Goal: Task Accomplishment & Management: Manage account settings

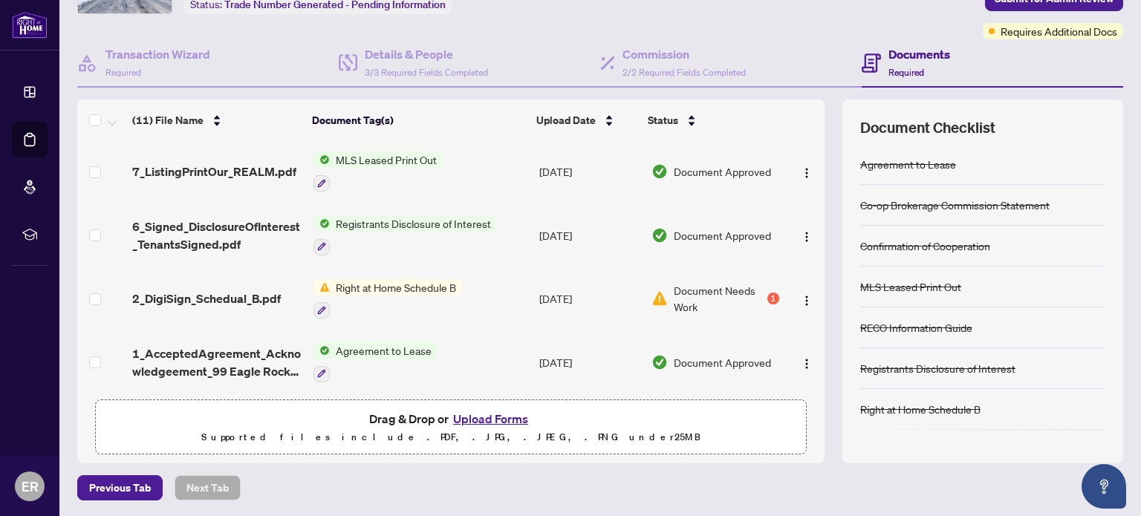
scroll to position [280, 0]
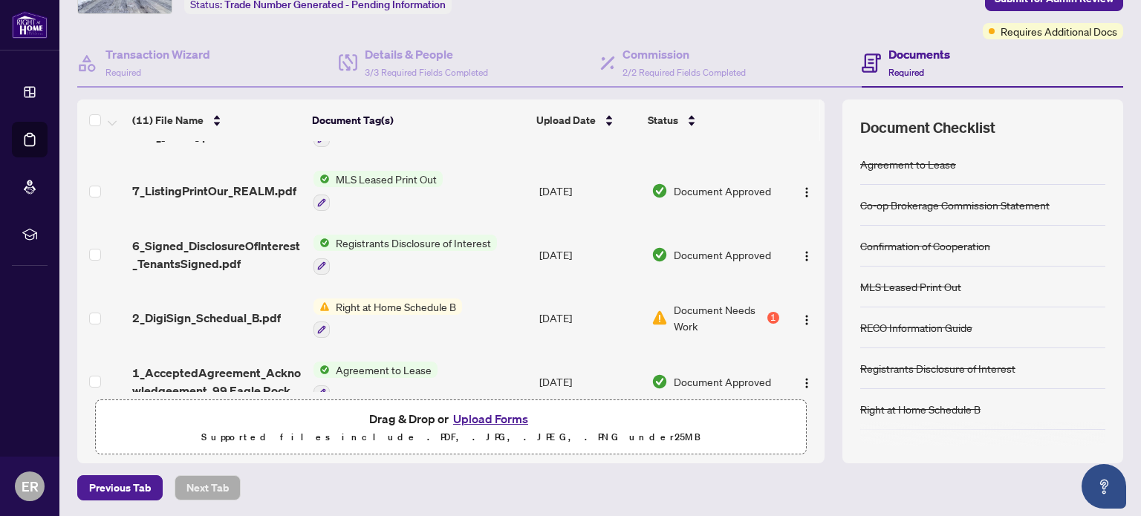
click at [363, 302] on span "Right at Home Schedule B" at bounding box center [396, 307] width 132 height 16
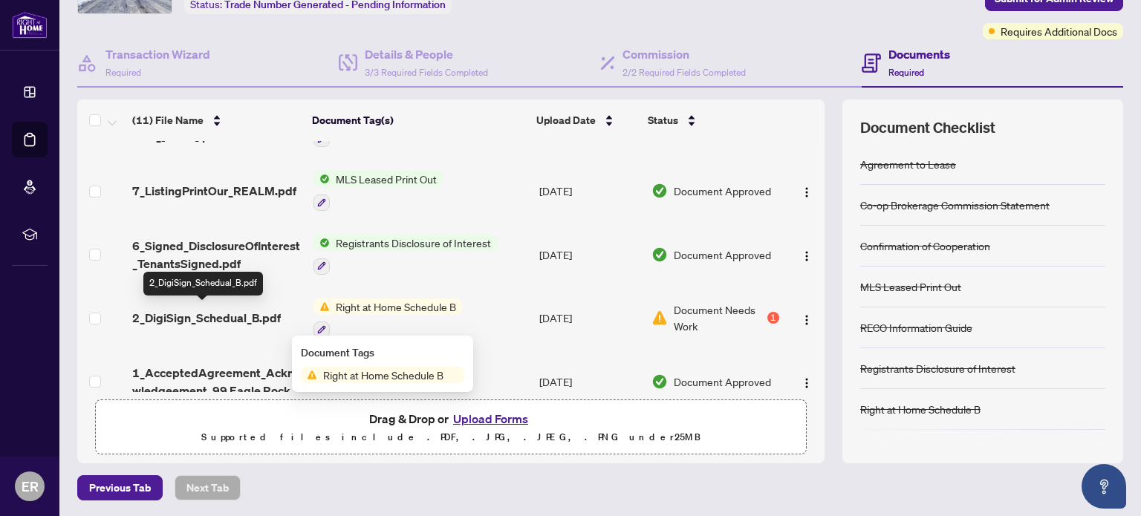
click at [249, 314] on span "2_DigiSign_Schedual_B.pdf" at bounding box center [206, 318] width 149 height 18
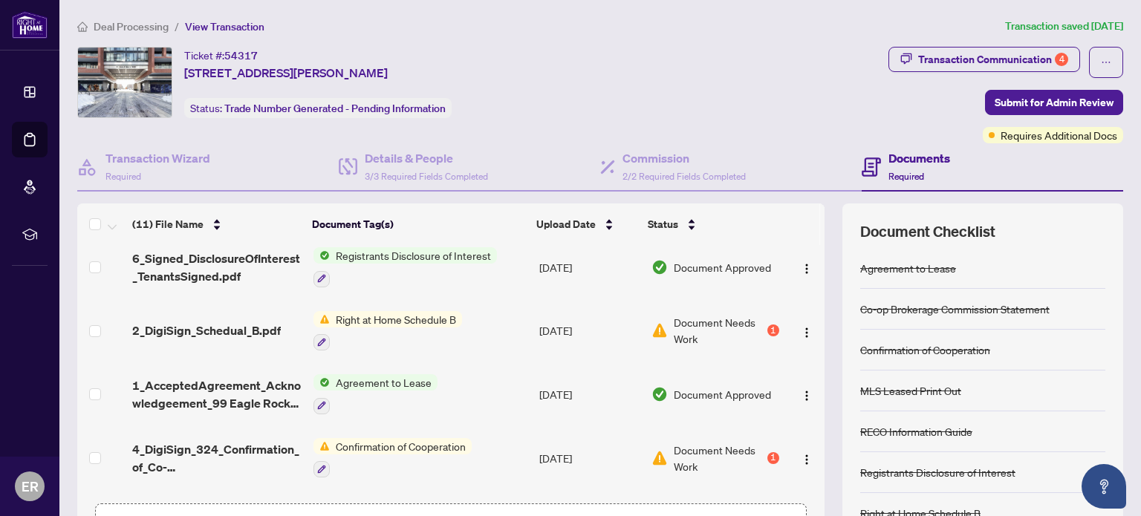
scroll to position [429, 0]
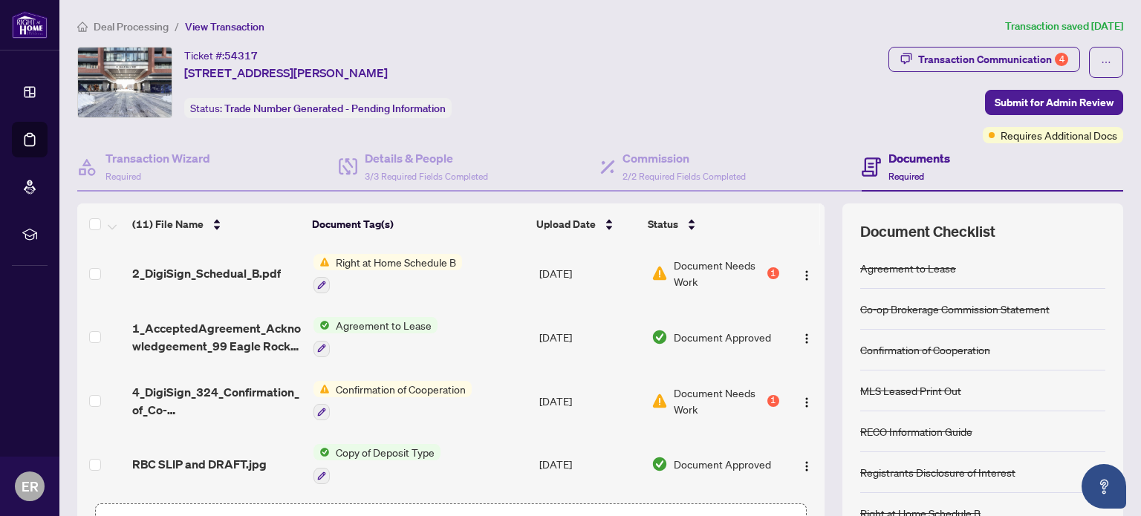
click at [381, 387] on span "Confirmation of Cooperation" at bounding box center [401, 389] width 142 height 16
click at [365, 383] on span "Confirmation of Cooperation" at bounding box center [401, 389] width 142 height 16
click at [689, 388] on span "Document Needs Work" at bounding box center [719, 401] width 91 height 33
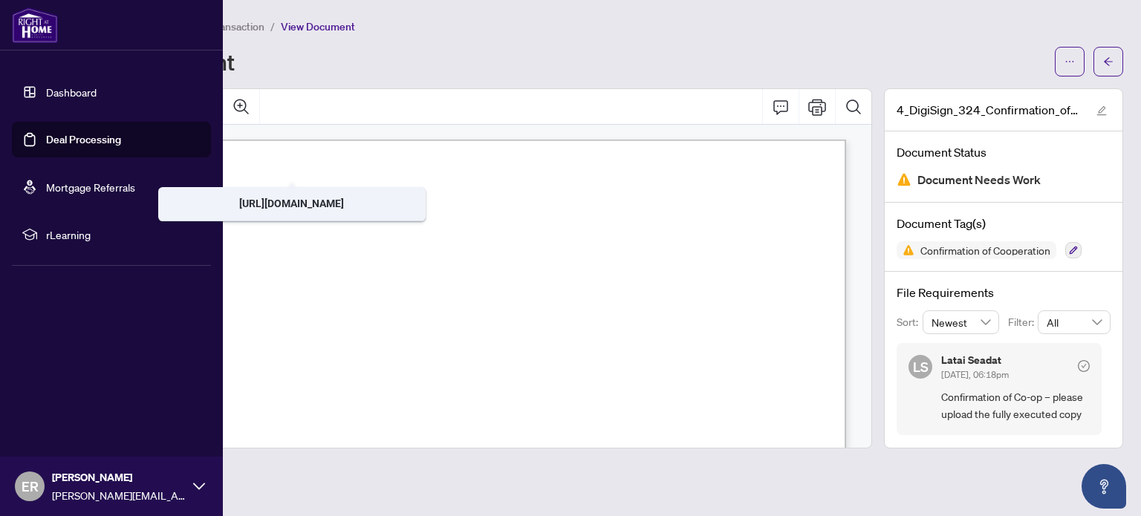
click at [71, 91] on link "Dashboard" at bounding box center [71, 91] width 51 height 13
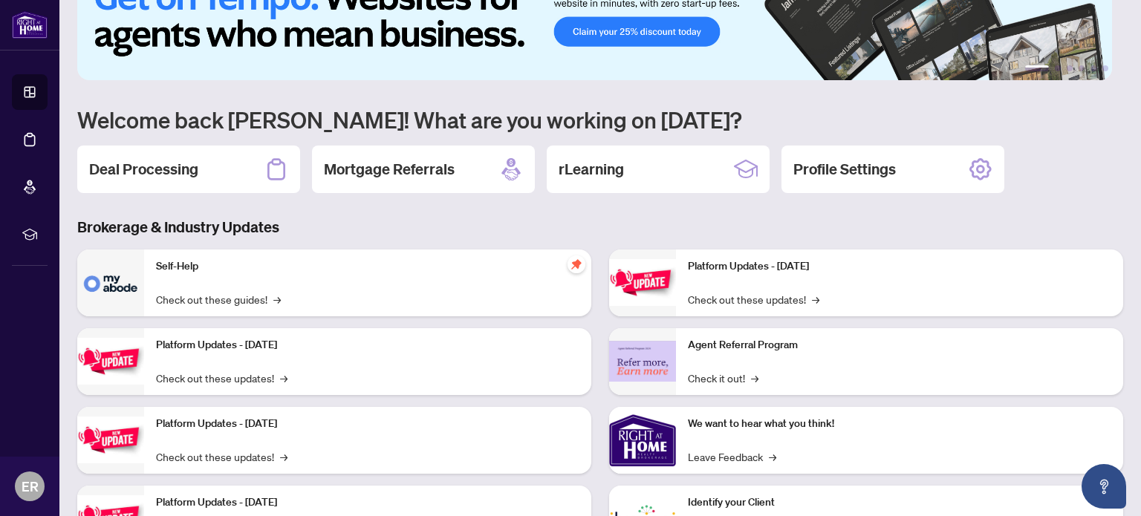
scroll to position [125, 0]
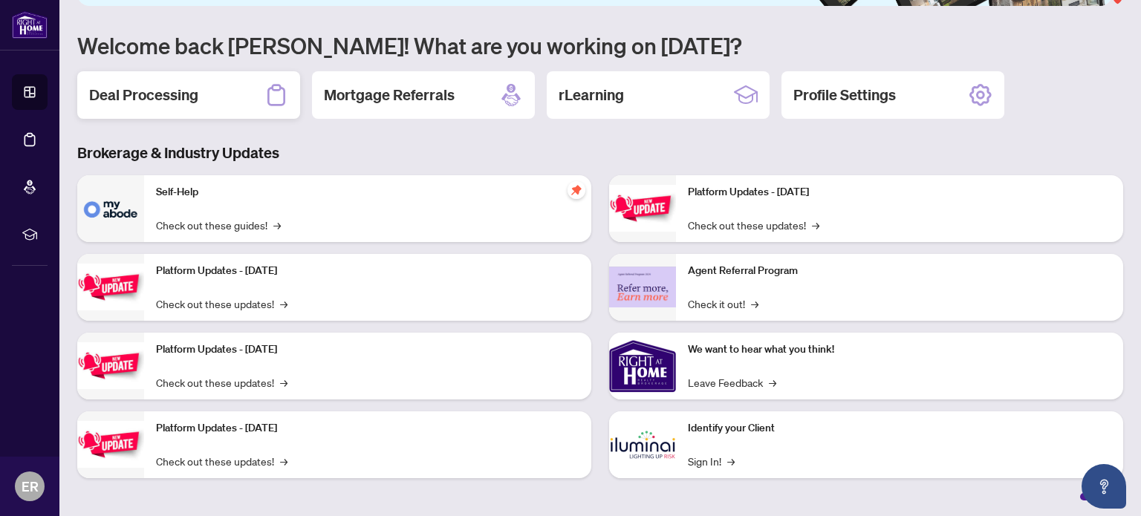
click at [190, 100] on h2 "Deal Processing" at bounding box center [143, 95] width 109 height 21
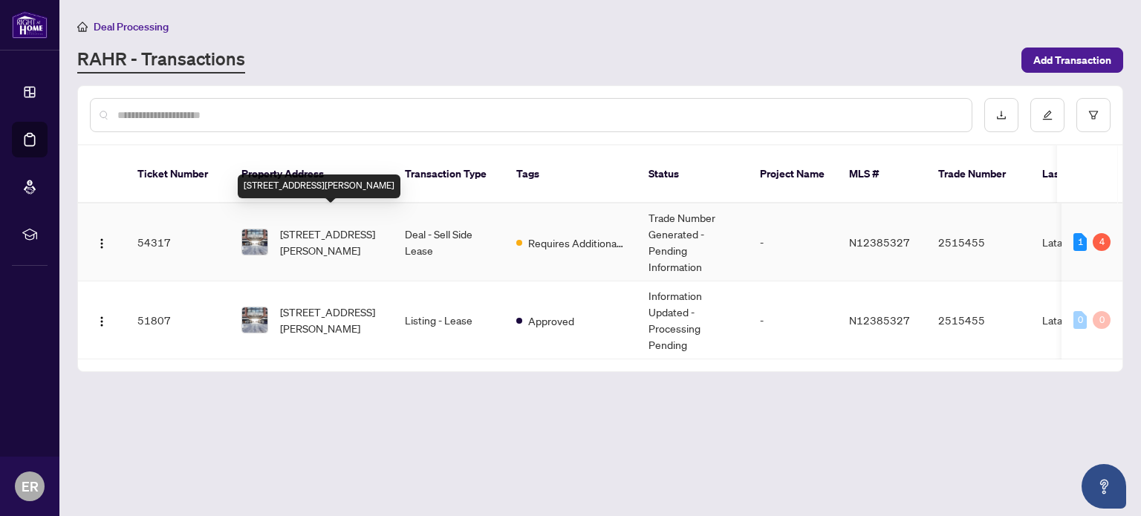
click at [287, 227] on span "[STREET_ADDRESS][PERSON_NAME]" at bounding box center [330, 242] width 101 height 33
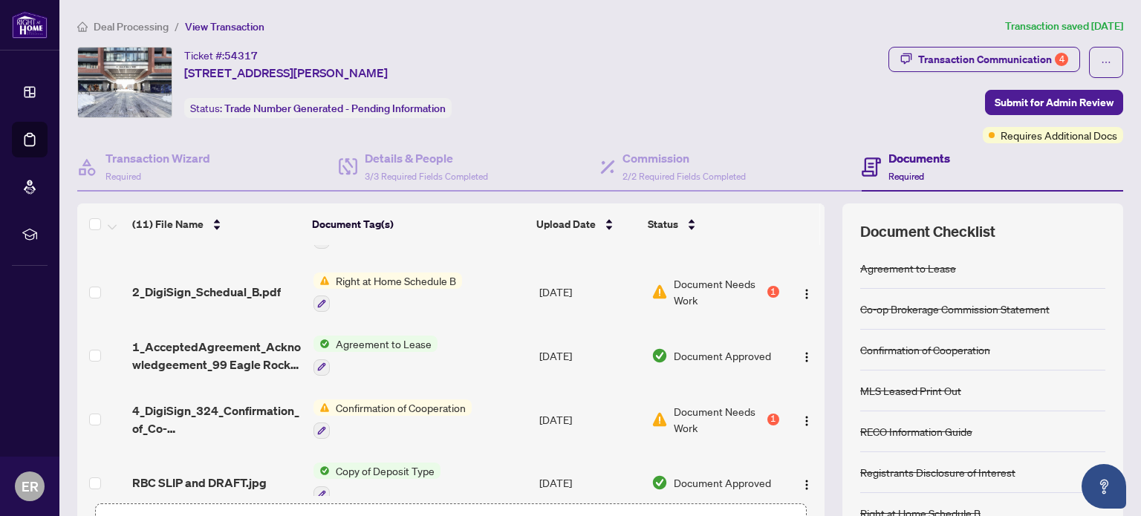
scroll to position [429, 0]
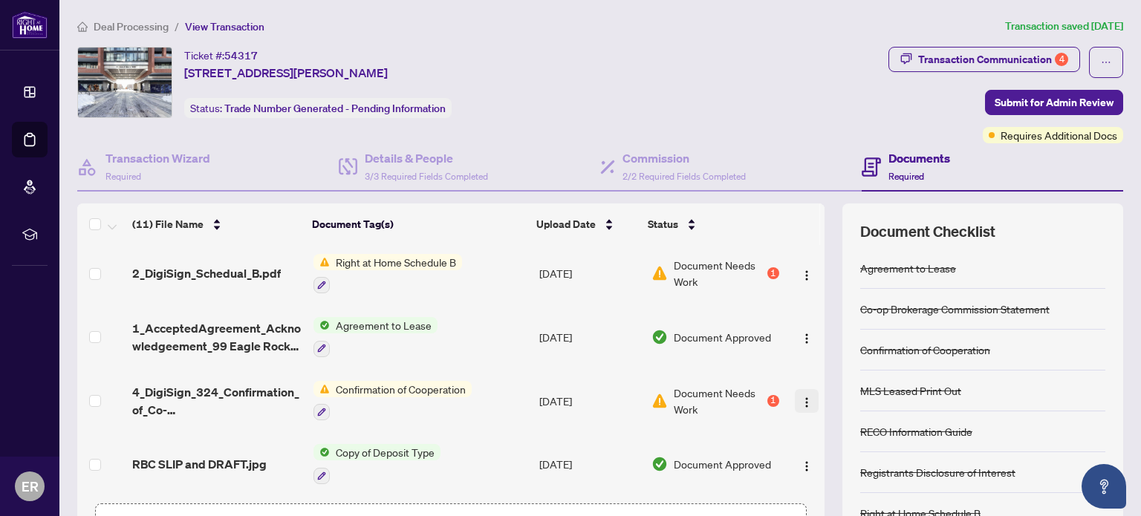
click at [801, 397] on img "button" at bounding box center [807, 403] width 12 height 12
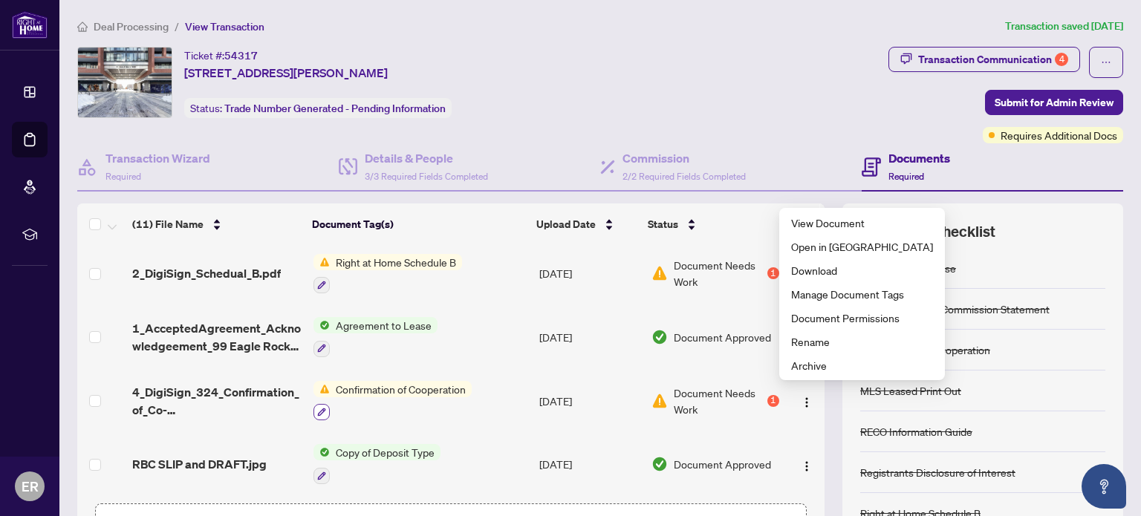
click at [318, 409] on icon "button" at bounding box center [322, 413] width 8 height 8
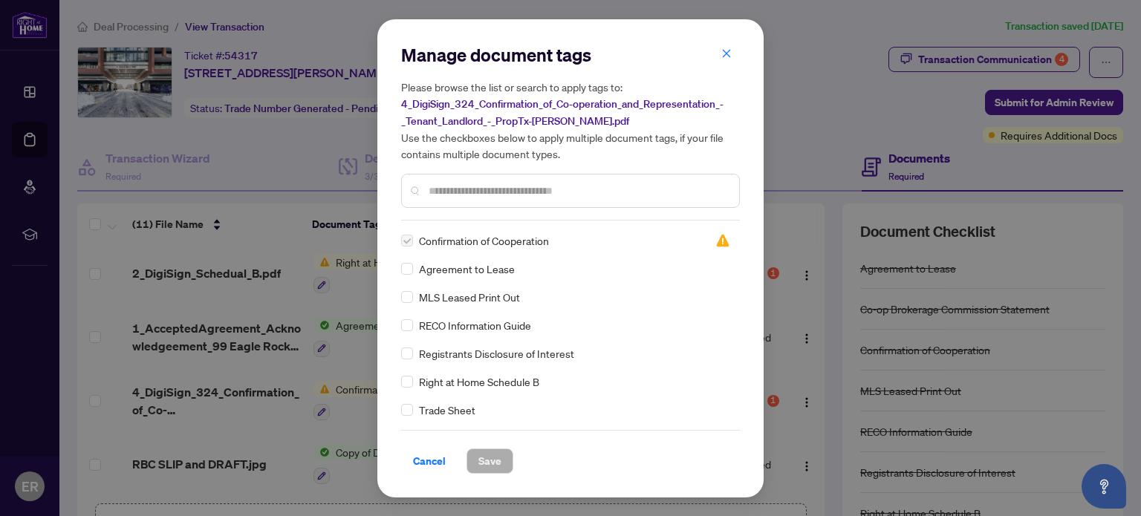
click at [485, 192] on input "text" at bounding box center [578, 191] width 299 height 16
click at [424, 464] on span "Cancel" at bounding box center [429, 461] width 33 height 24
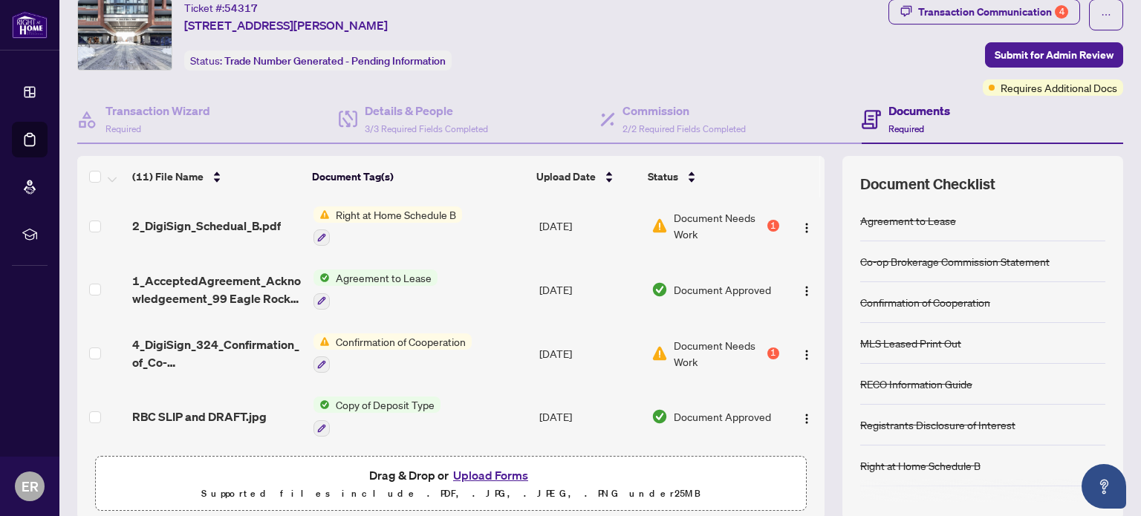
scroll to position [104, 0]
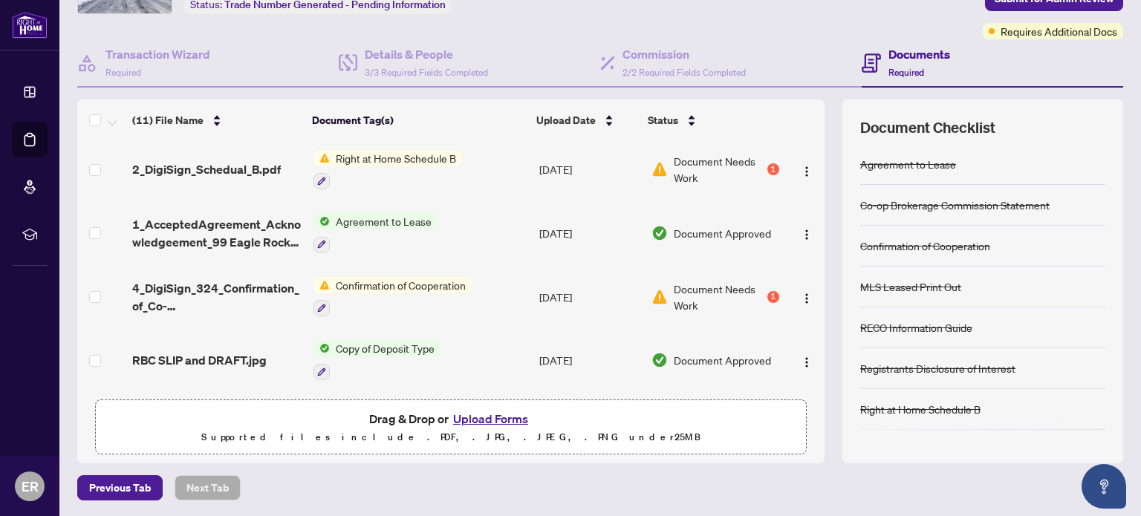
click at [500, 414] on button "Upload Forms" at bounding box center [491, 418] width 84 height 19
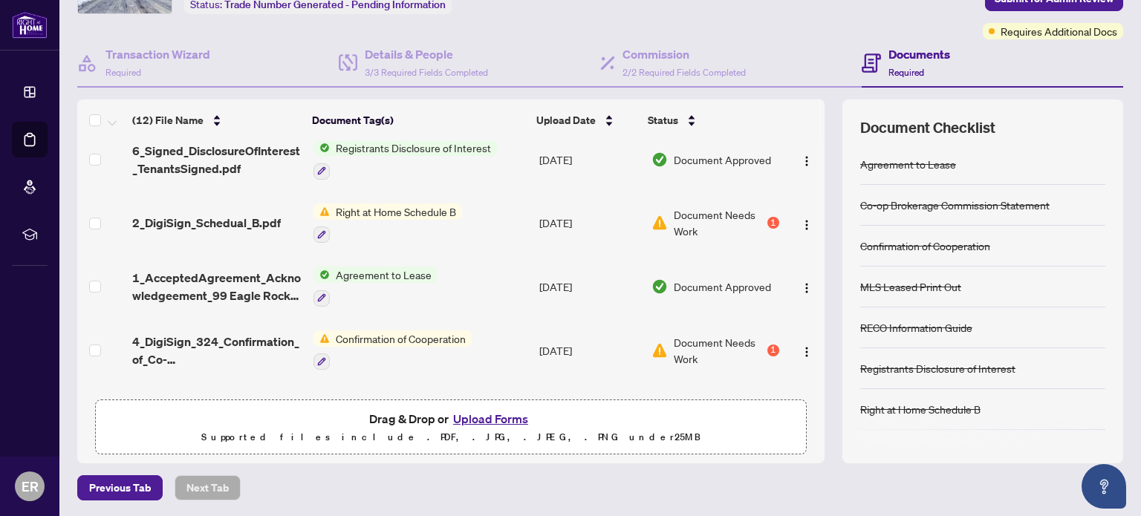
scroll to position [476, 0]
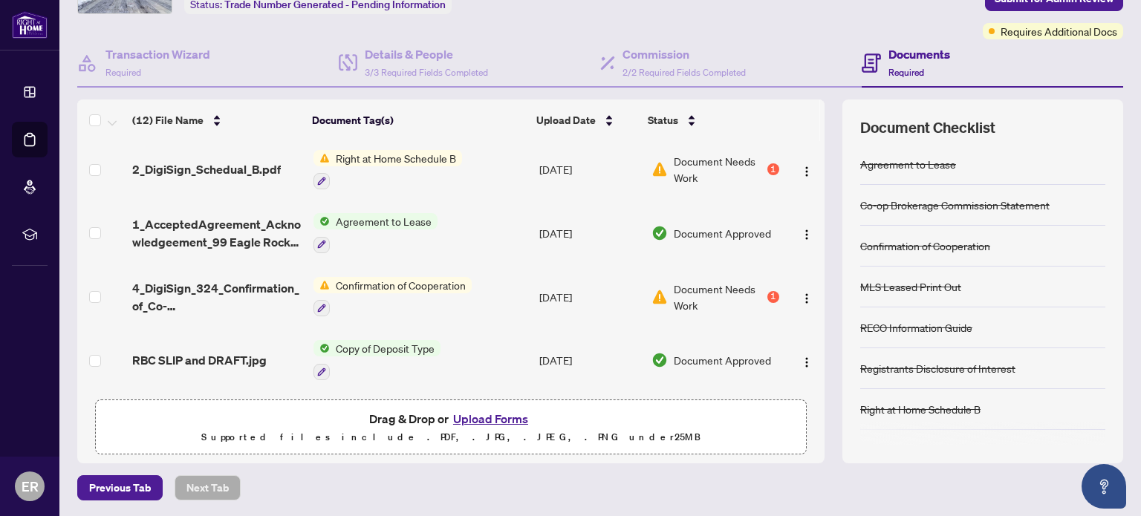
click at [481, 423] on button "Upload Forms" at bounding box center [491, 418] width 84 height 19
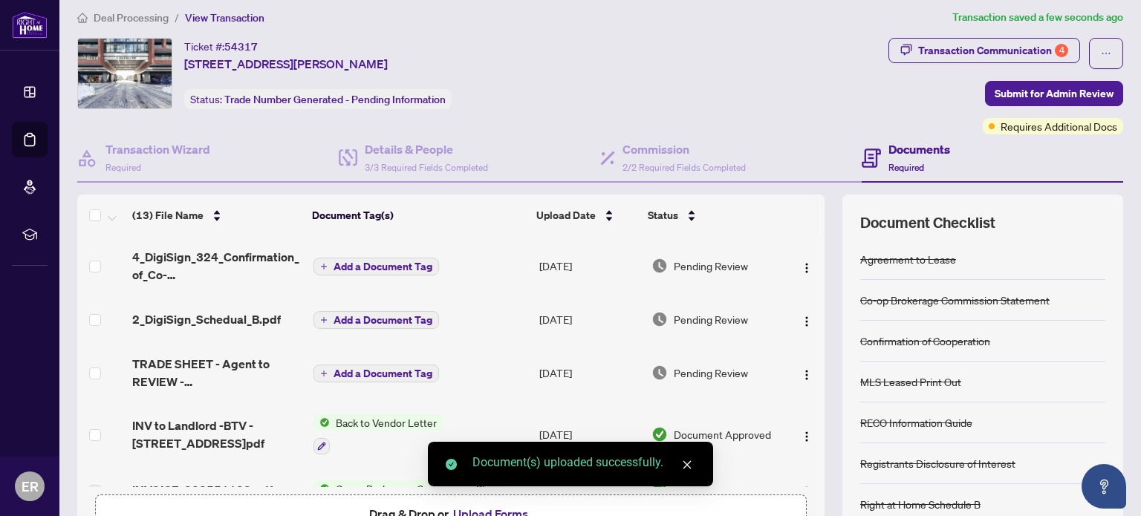
scroll to position [0, 0]
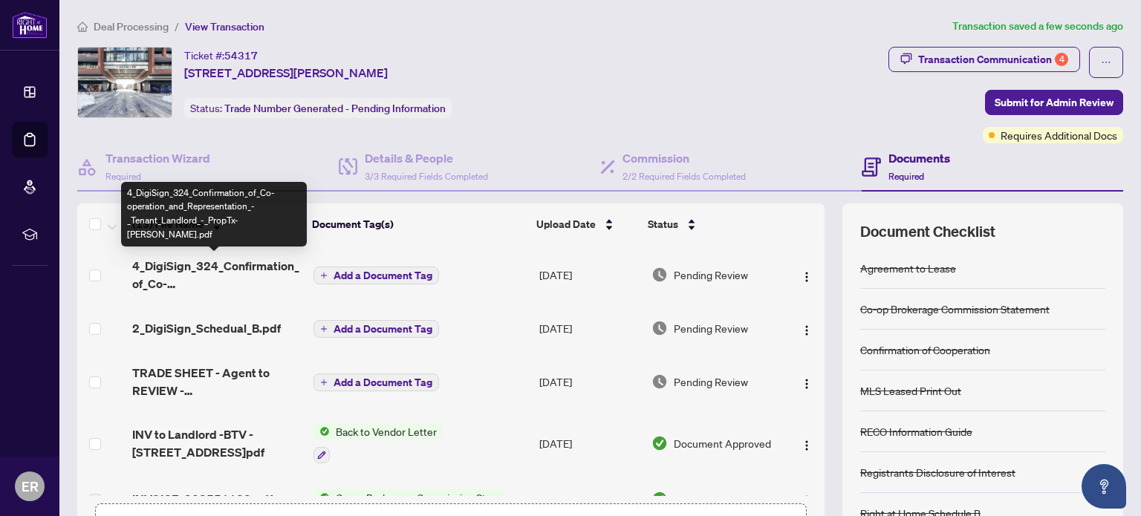
click at [243, 266] on span "4_DigiSign_324_Confirmation_of_Co-operation_and_Representation_-_Tenant_Landlor…" at bounding box center [216, 275] width 169 height 36
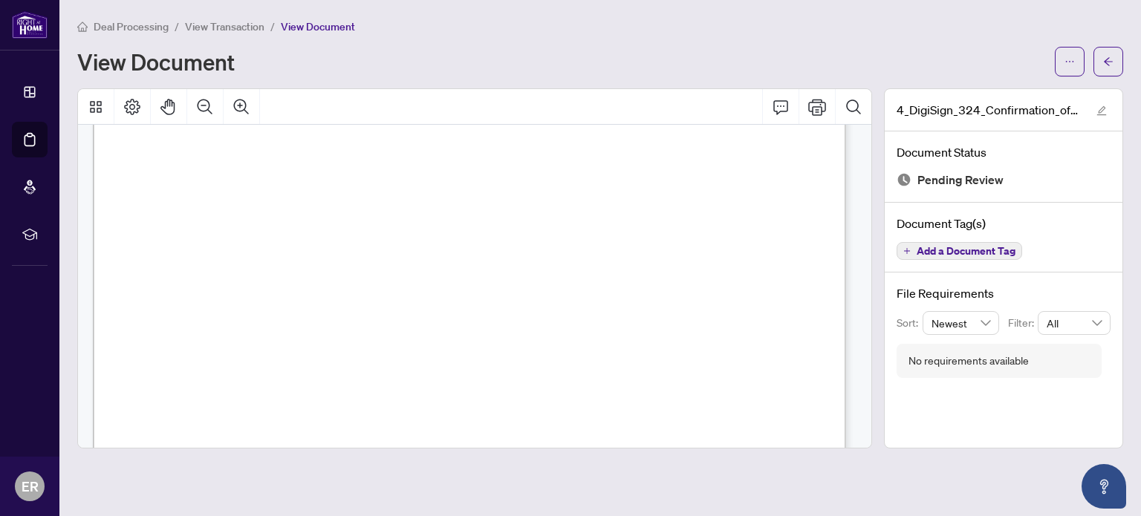
scroll to position [74, 0]
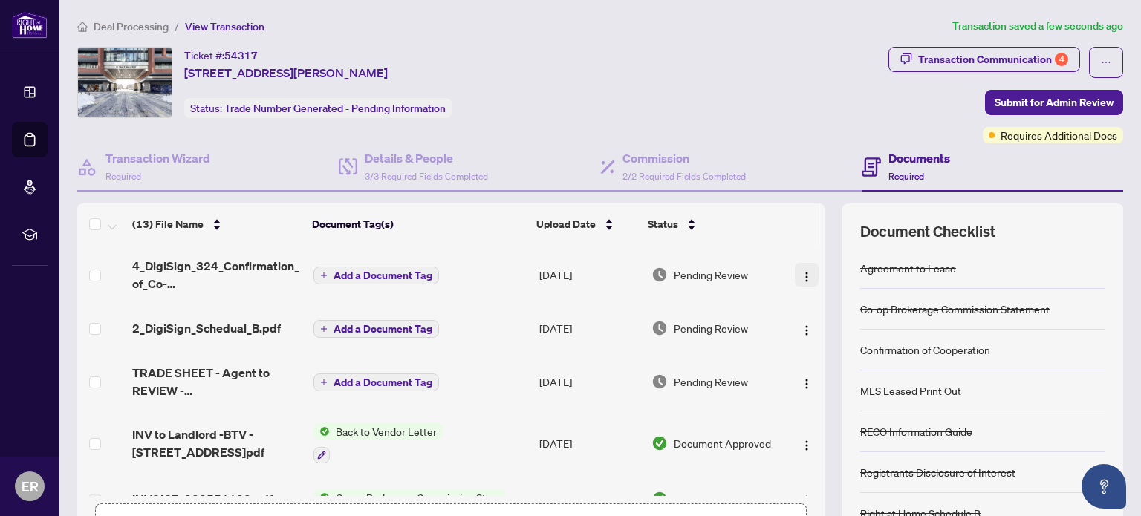
click at [795, 272] on button "button" at bounding box center [807, 275] width 24 height 24
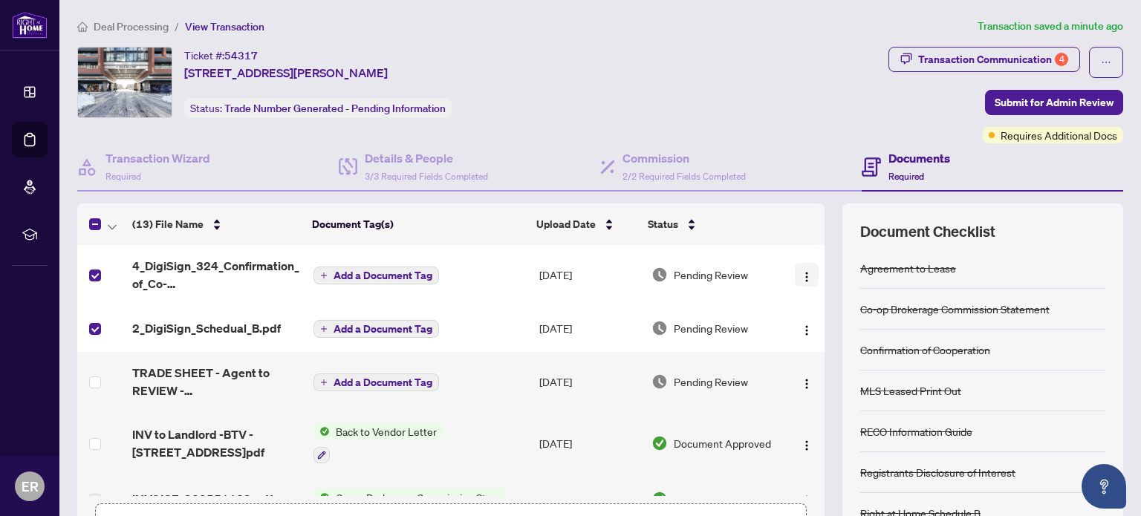
click at [801, 273] on img "button" at bounding box center [807, 277] width 12 height 12
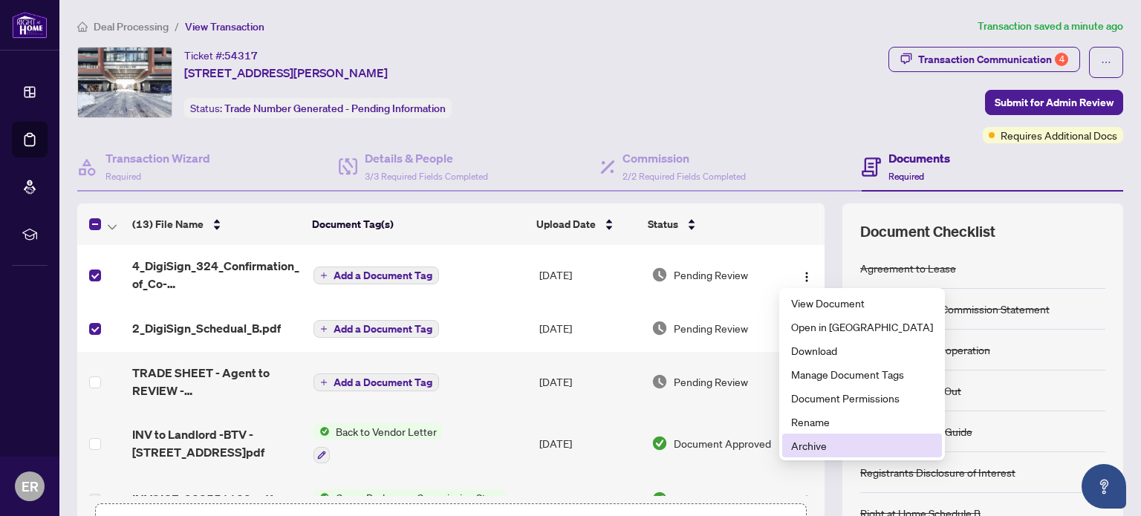
click at [812, 443] on span "Archive" at bounding box center [862, 446] width 142 height 16
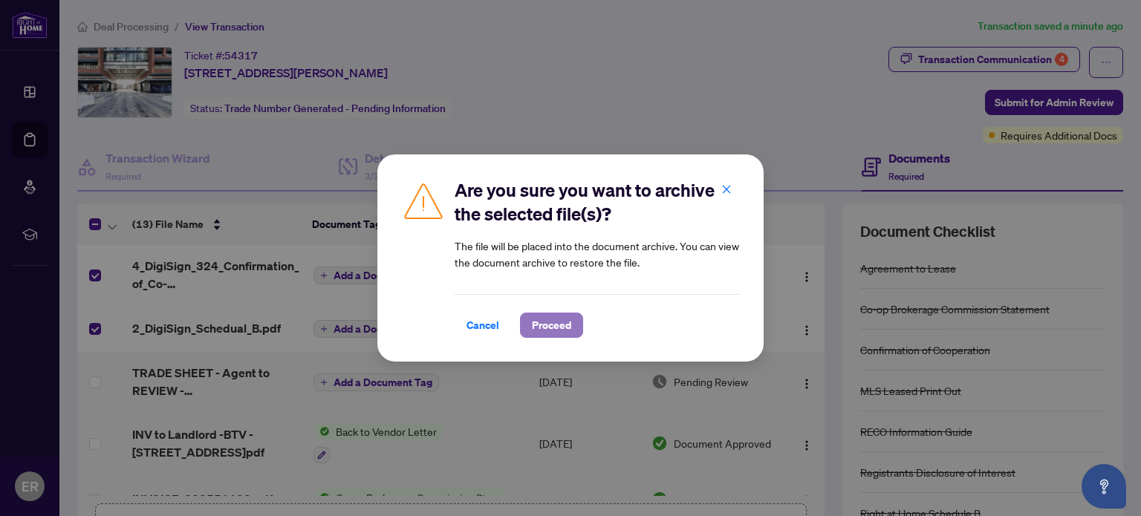
click at [550, 328] on span "Proceed" at bounding box center [551, 325] width 39 height 24
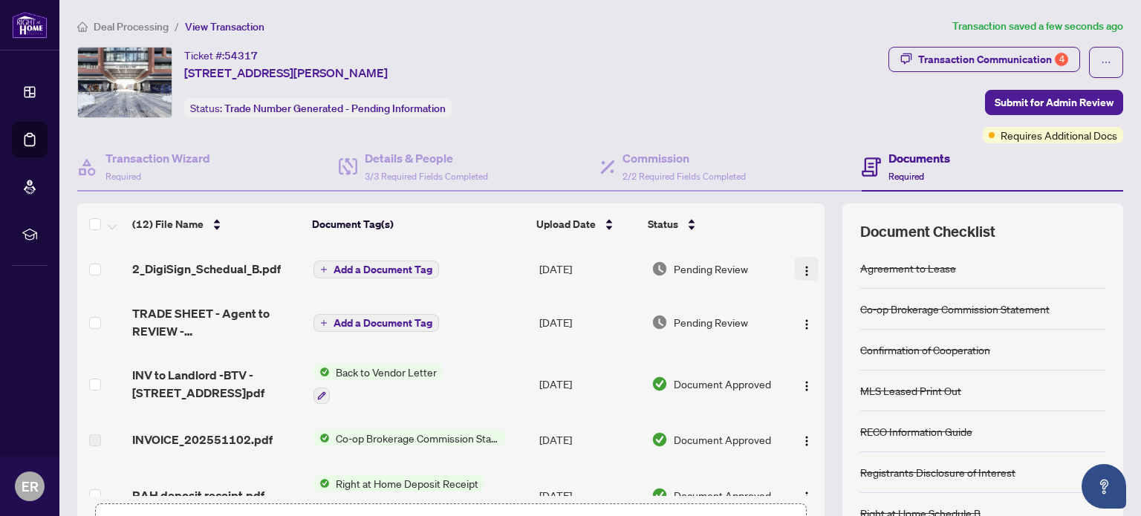
click at [801, 265] on img "button" at bounding box center [807, 271] width 12 height 12
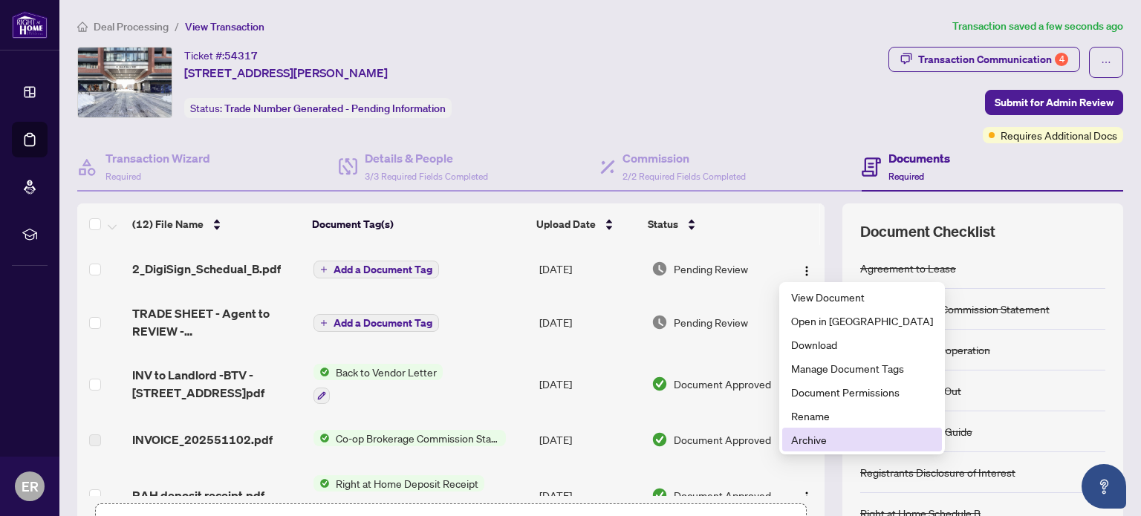
click at [797, 437] on span "Archive" at bounding box center [862, 440] width 142 height 16
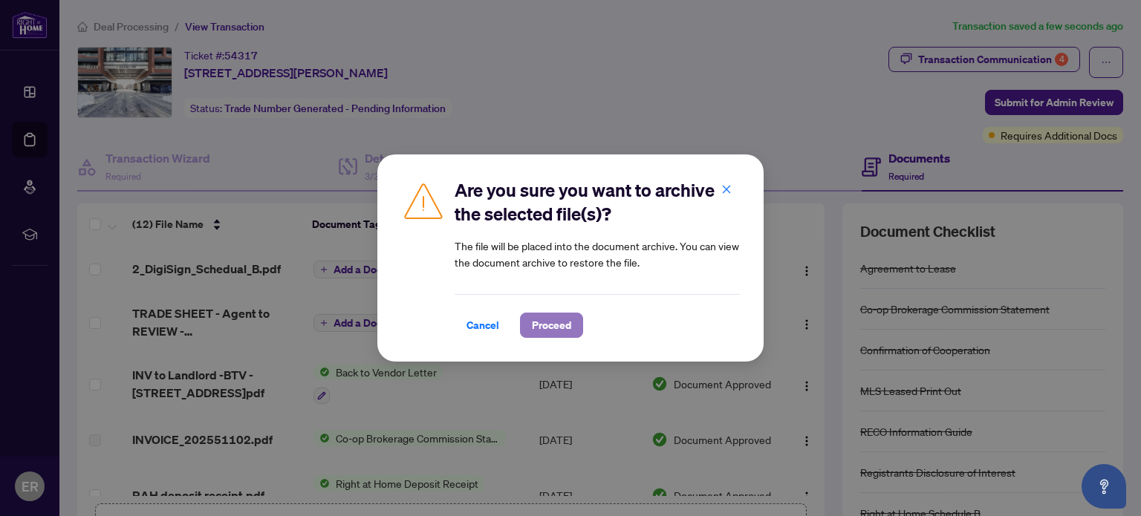
click at [547, 324] on span "Proceed" at bounding box center [551, 325] width 39 height 24
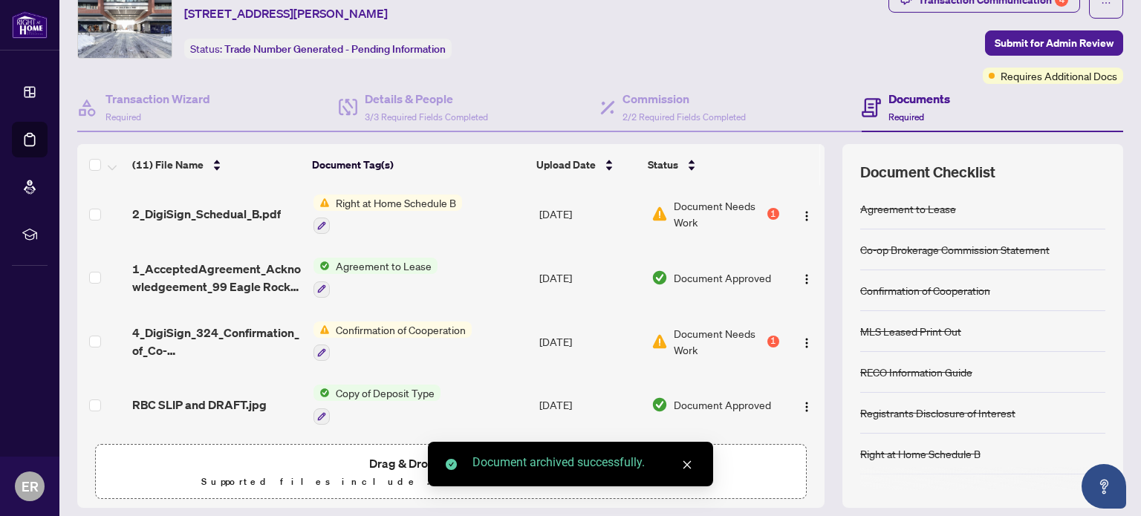
scroll to position [104, 0]
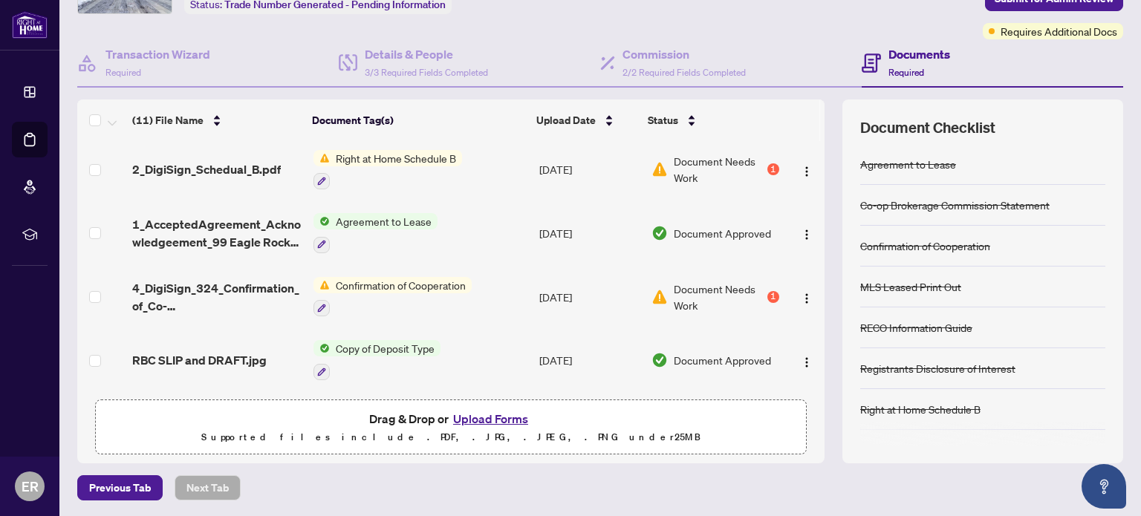
click at [481, 416] on button "Upload Forms" at bounding box center [491, 418] width 84 height 19
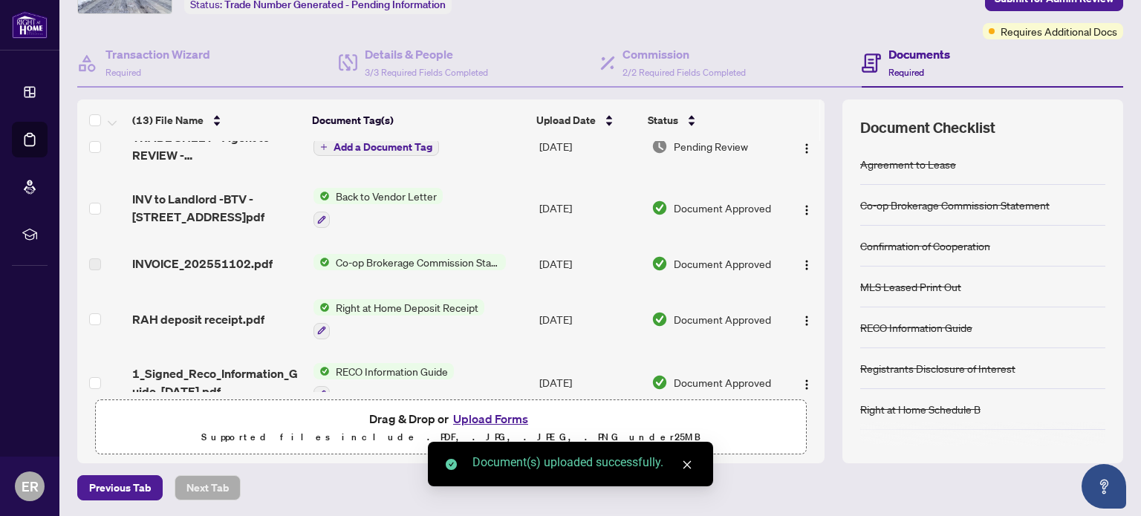
scroll to position [0, 0]
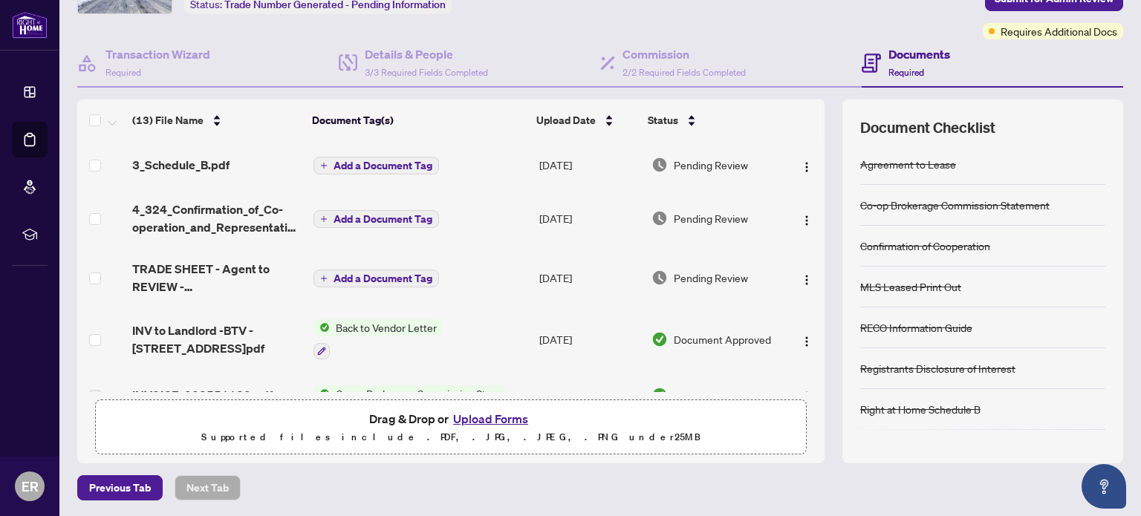
click at [365, 163] on span "Add a Document Tag" at bounding box center [383, 165] width 99 height 10
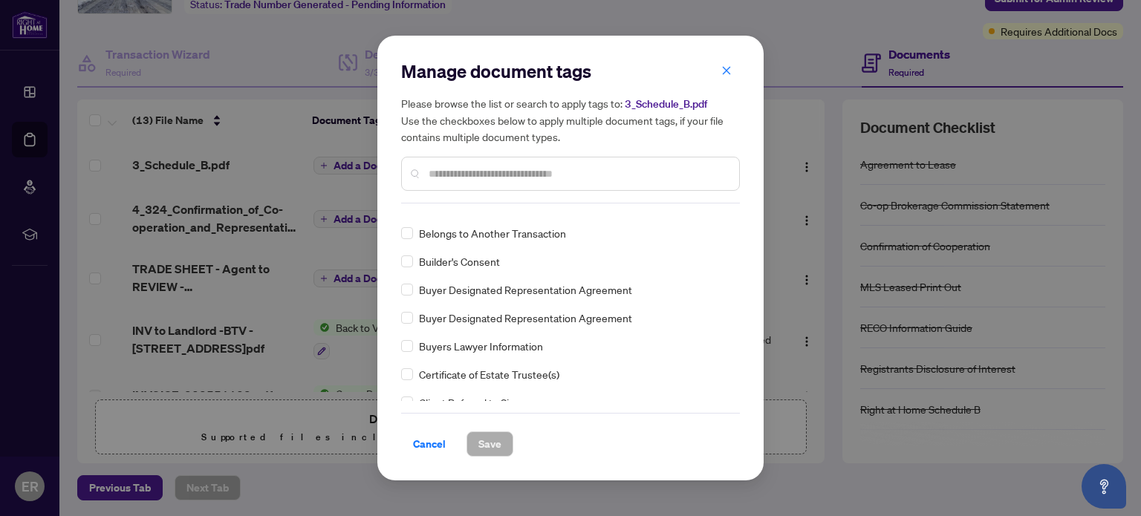
scroll to position [446, 0]
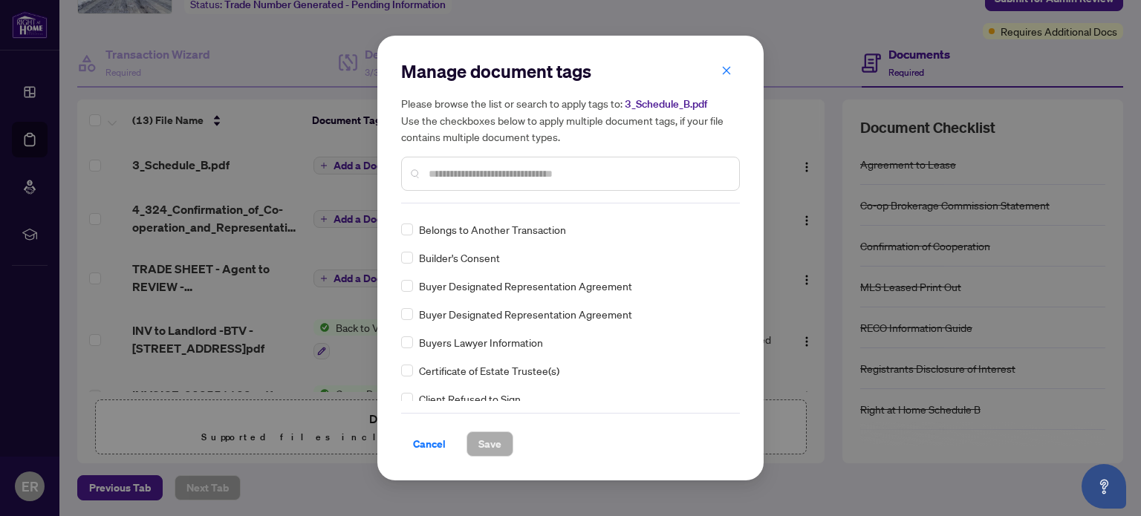
click at [446, 173] on input "text" at bounding box center [578, 174] width 299 height 16
type input "*"
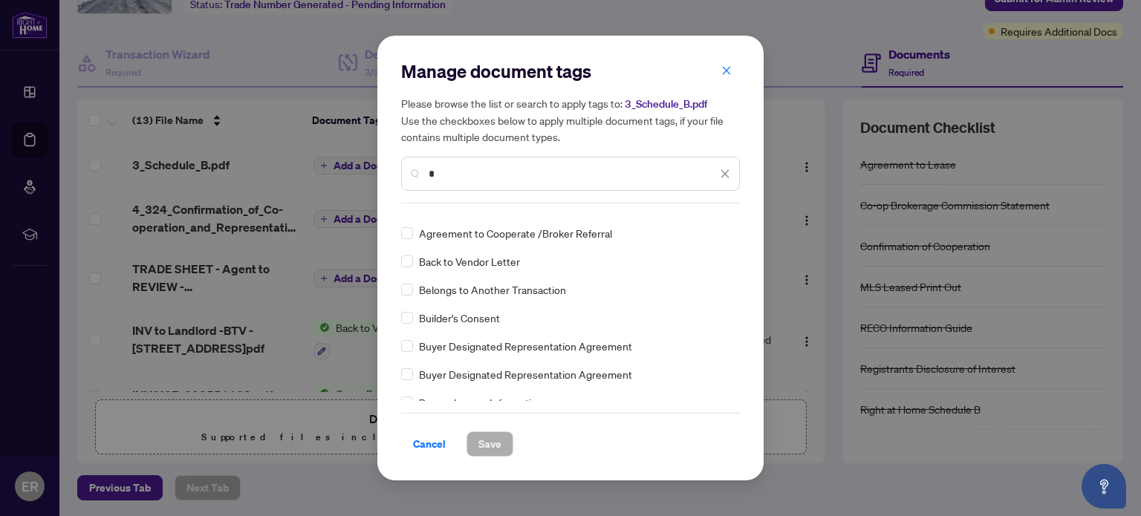
scroll to position [0, 0]
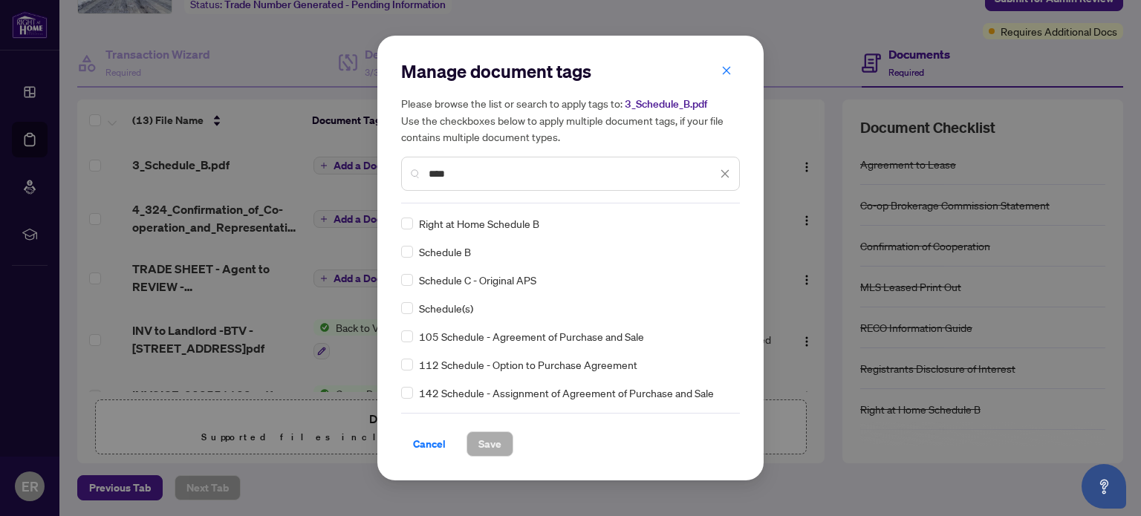
type input "****"
click at [487, 450] on span "Save" at bounding box center [489, 444] width 23 height 24
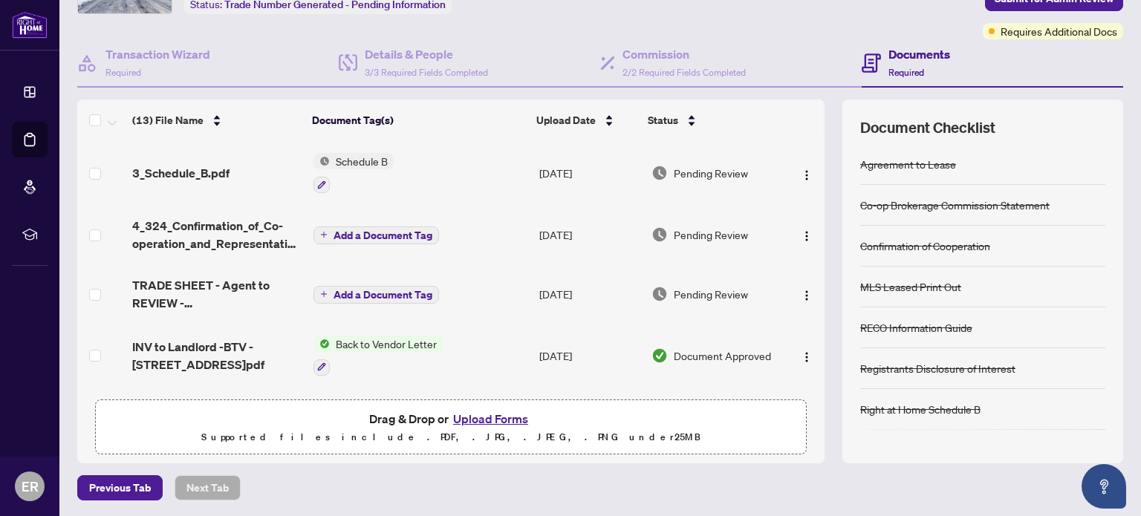
click at [174, 172] on span "3_Schedule_B.pdf" at bounding box center [180, 173] width 97 height 18
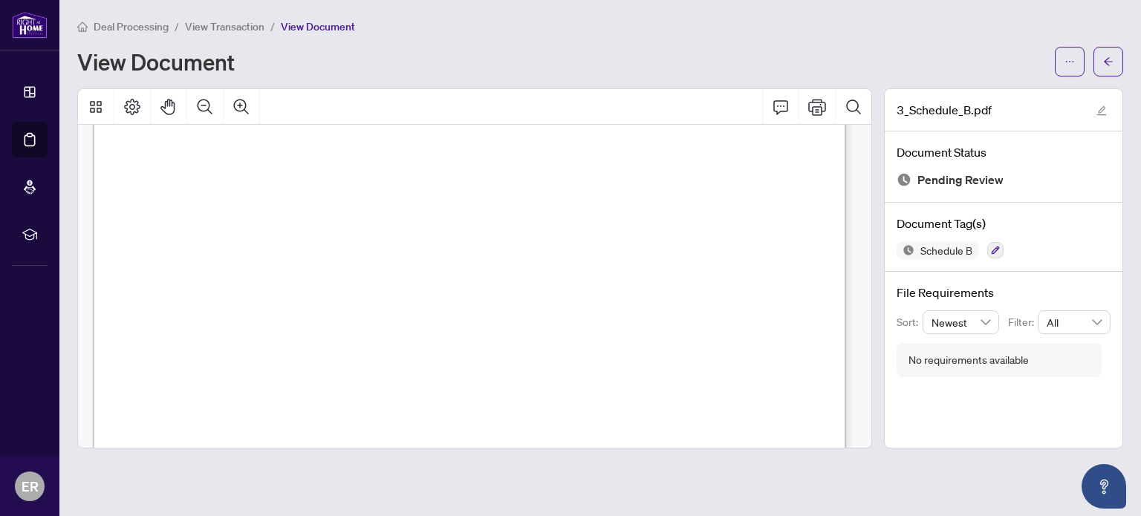
scroll to position [680, 0]
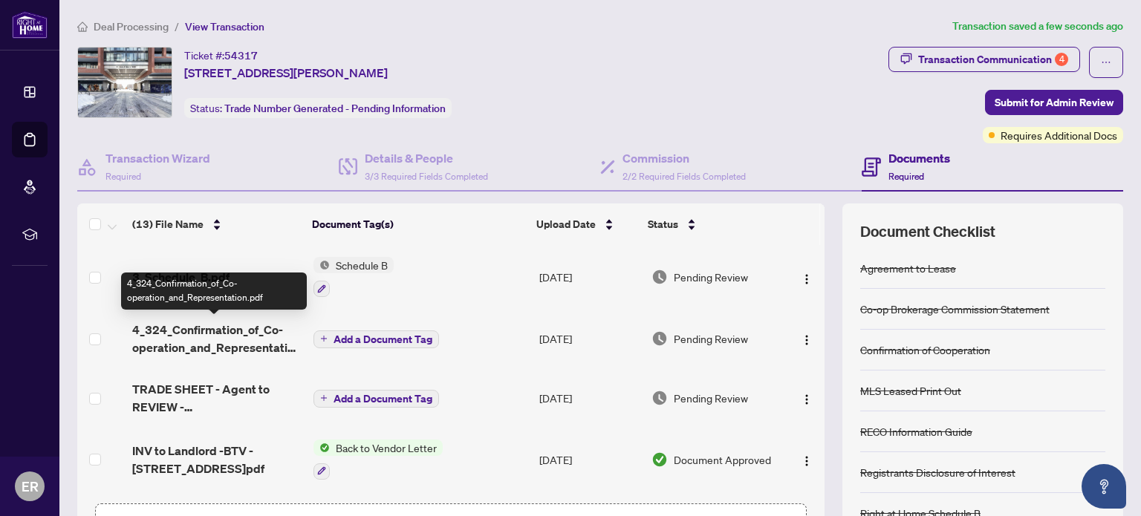
click at [208, 334] on span "4_324_Confirmation_of_Co-operation_and_Representation.pdf" at bounding box center [216, 339] width 169 height 36
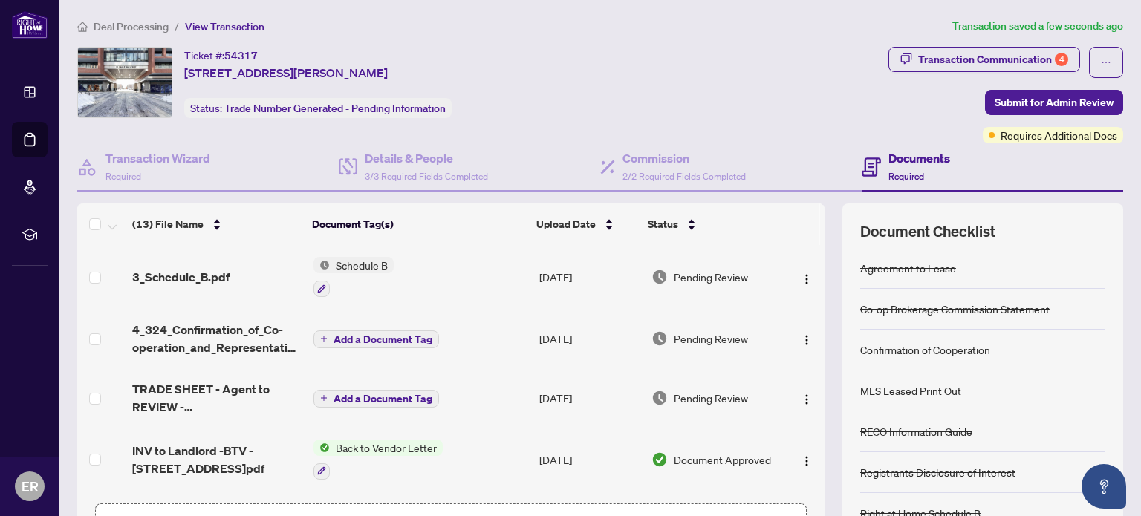
click at [361, 340] on span "Add a Document Tag" at bounding box center [383, 339] width 99 height 10
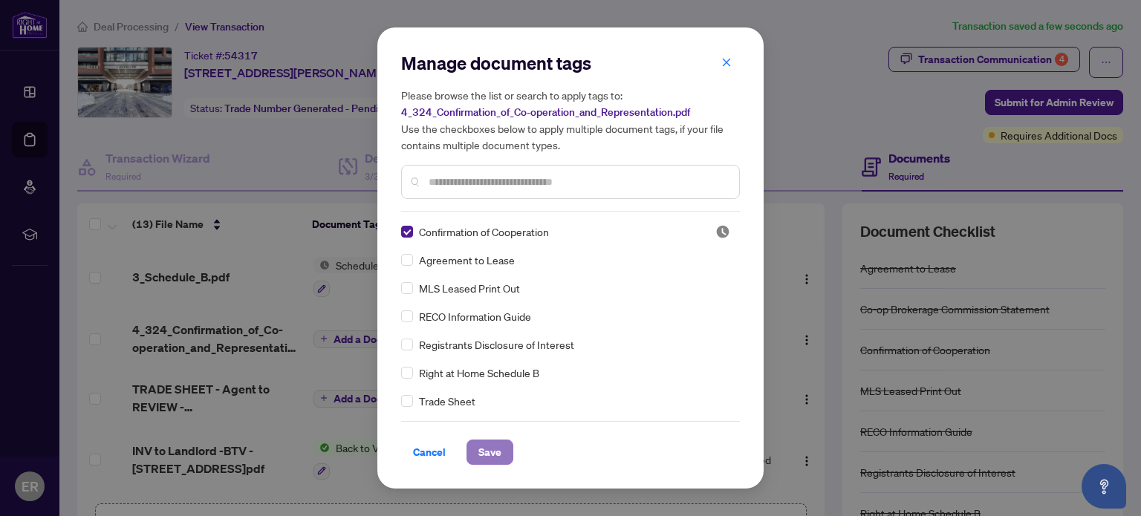
click at [484, 457] on span "Save" at bounding box center [489, 453] width 23 height 24
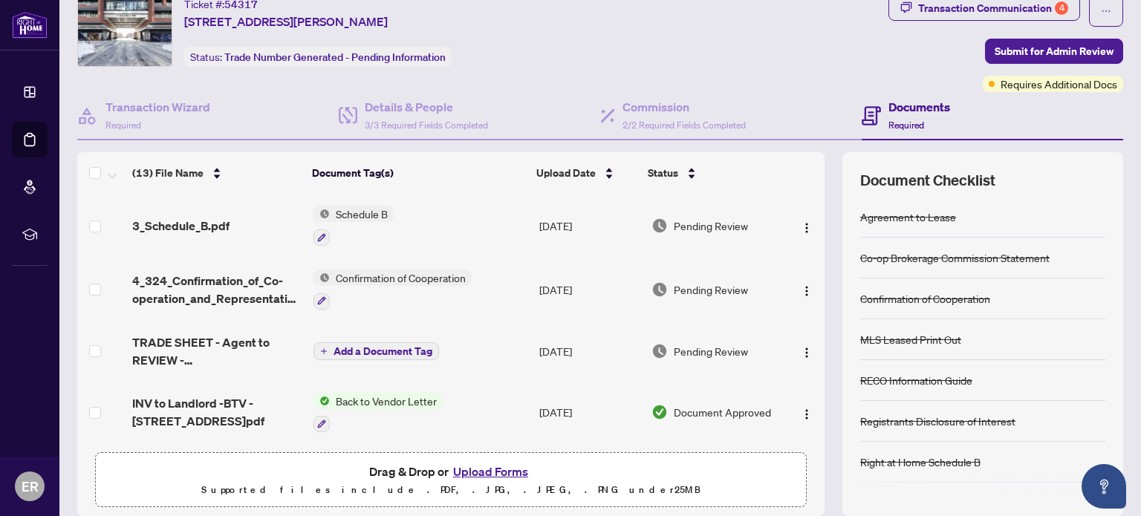
scroll to position [30, 0]
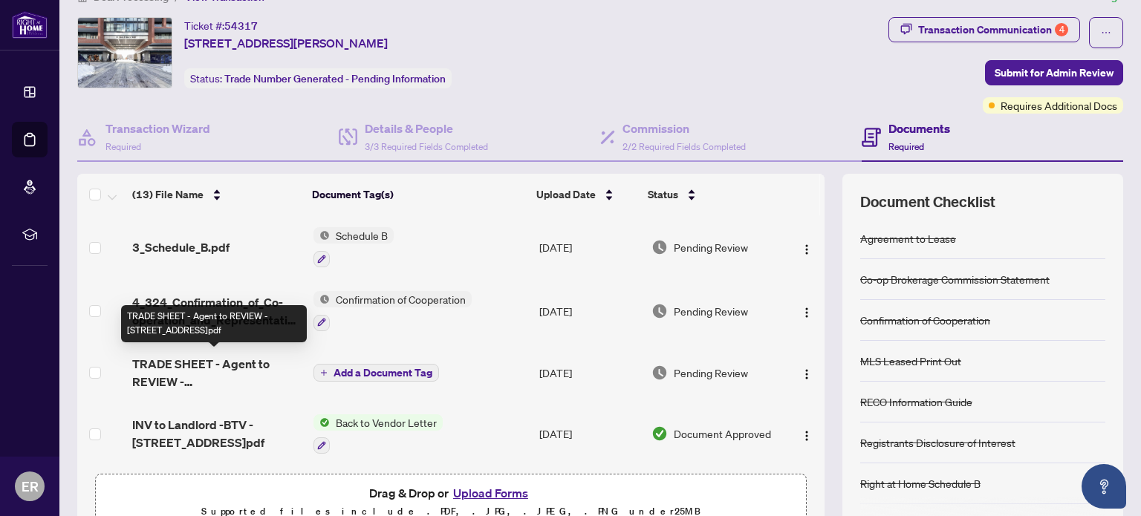
click at [199, 362] on span "TRADE SHEET - Agent to REVIEW - [STREET_ADDRESS]pdf" at bounding box center [216, 373] width 169 height 36
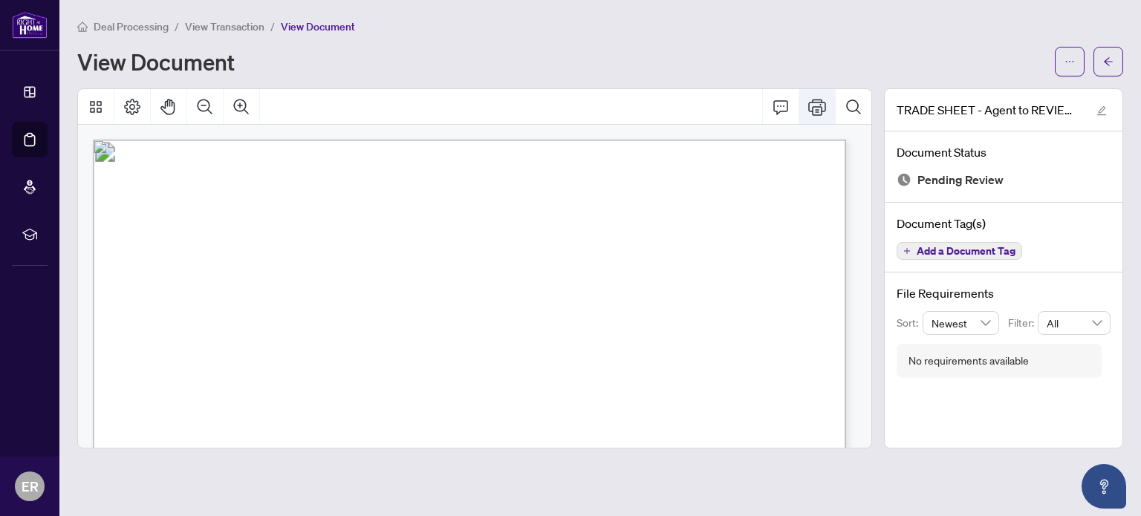
click at [823, 112] on icon "Print" at bounding box center [817, 107] width 18 height 18
click at [786, 100] on icon "Comment" at bounding box center [781, 107] width 18 height 18
click at [819, 112] on icon "Print" at bounding box center [817, 107] width 18 height 18
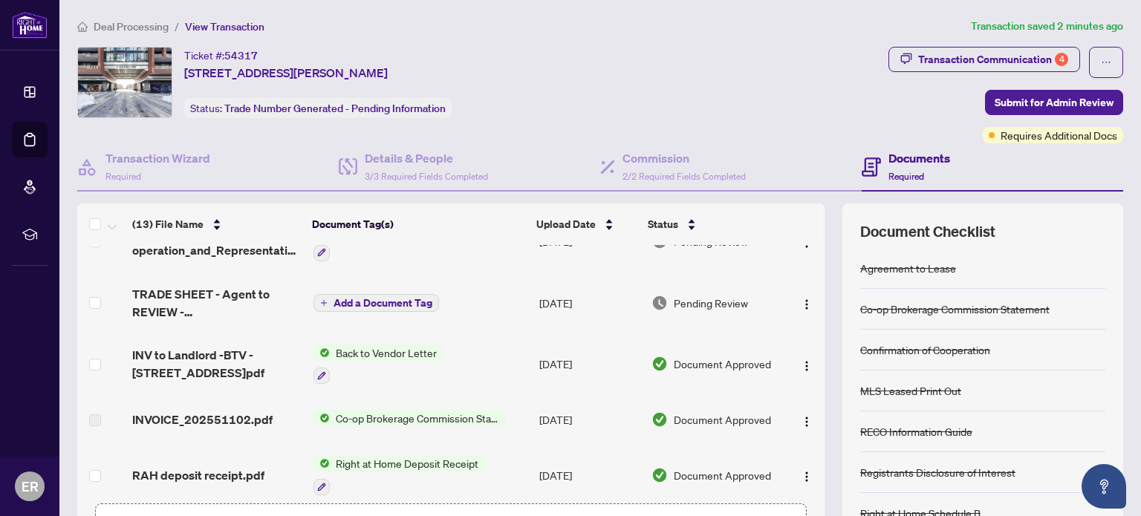
scroll to position [74, 0]
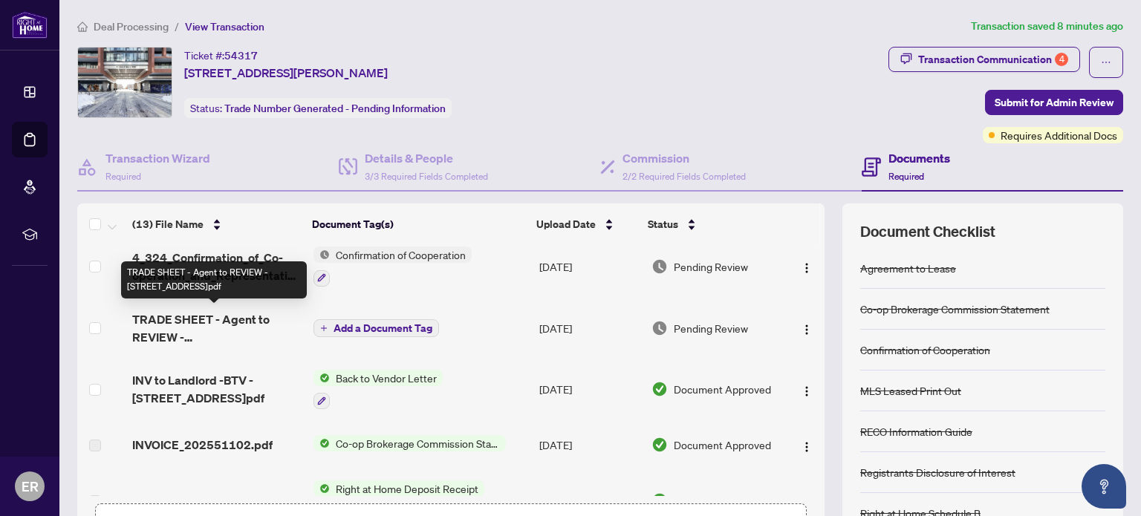
click at [181, 319] on span "TRADE SHEET - Agent to REVIEW - [STREET_ADDRESS]pdf" at bounding box center [216, 329] width 169 height 36
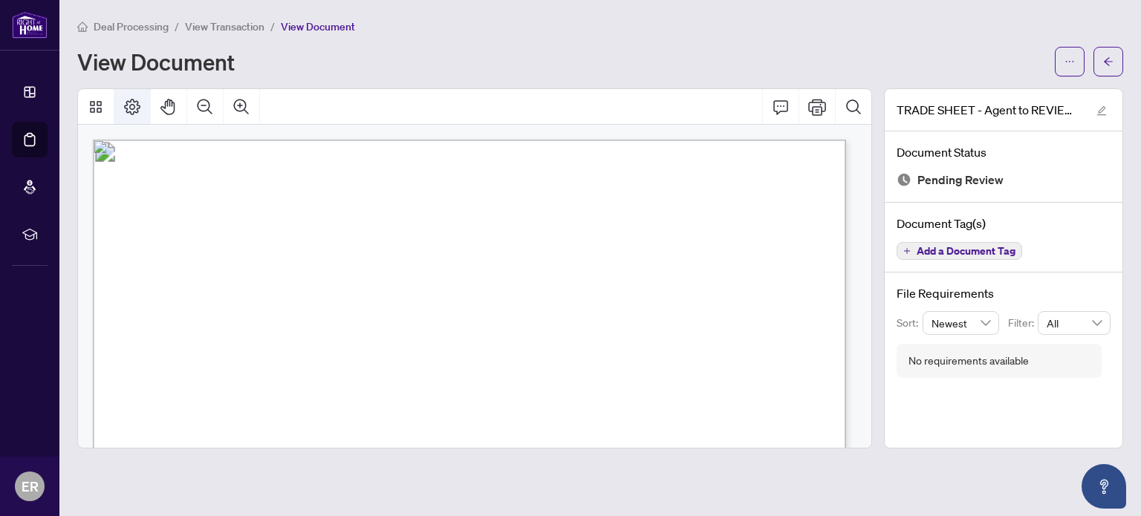
click at [128, 99] on icon "Page Layout" at bounding box center [132, 107] width 18 height 18
click at [169, 109] on icon "Pan Mode" at bounding box center [169, 107] width 18 height 18
click at [93, 112] on icon "Thumbnails" at bounding box center [96, 107] width 18 height 18
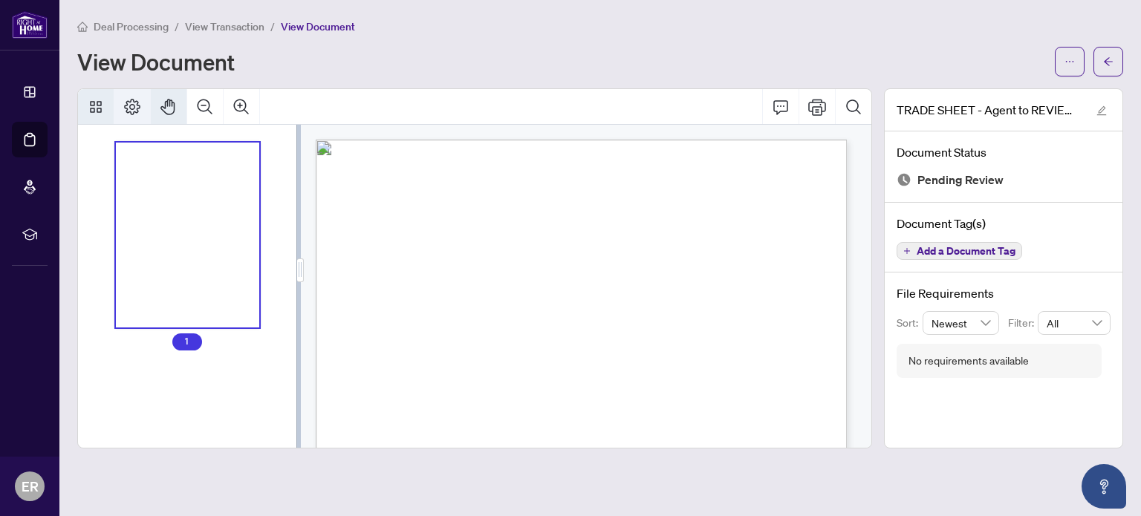
click at [134, 106] on icon "Page Layout" at bounding box center [132, 107] width 16 height 16
click at [476, 28] on div "Deal Processing / View Transaction / View Document" at bounding box center [600, 26] width 1046 height 17
click at [91, 105] on icon "Thumbnails" at bounding box center [96, 107] width 18 height 18
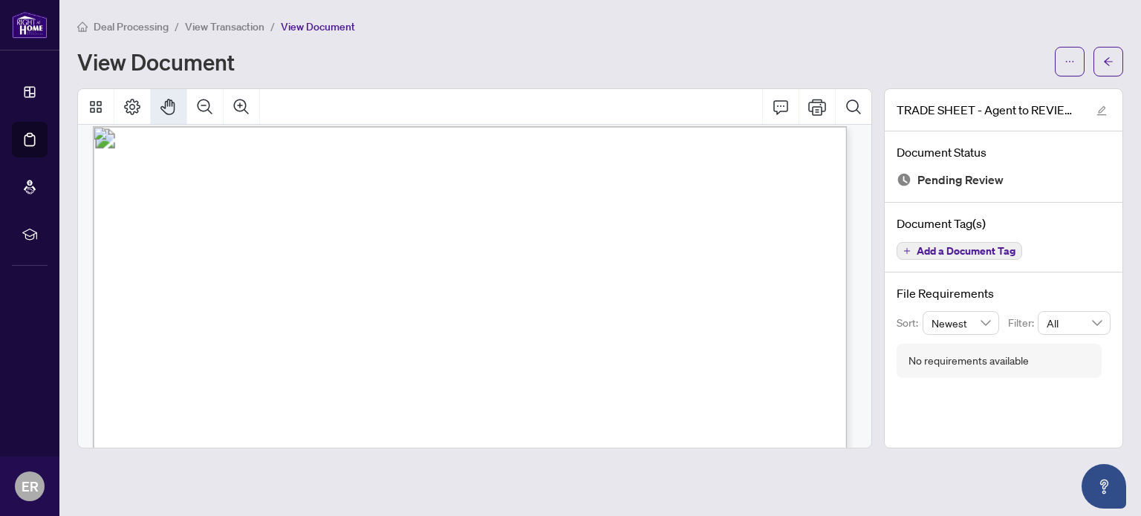
scroll to position [0, 0]
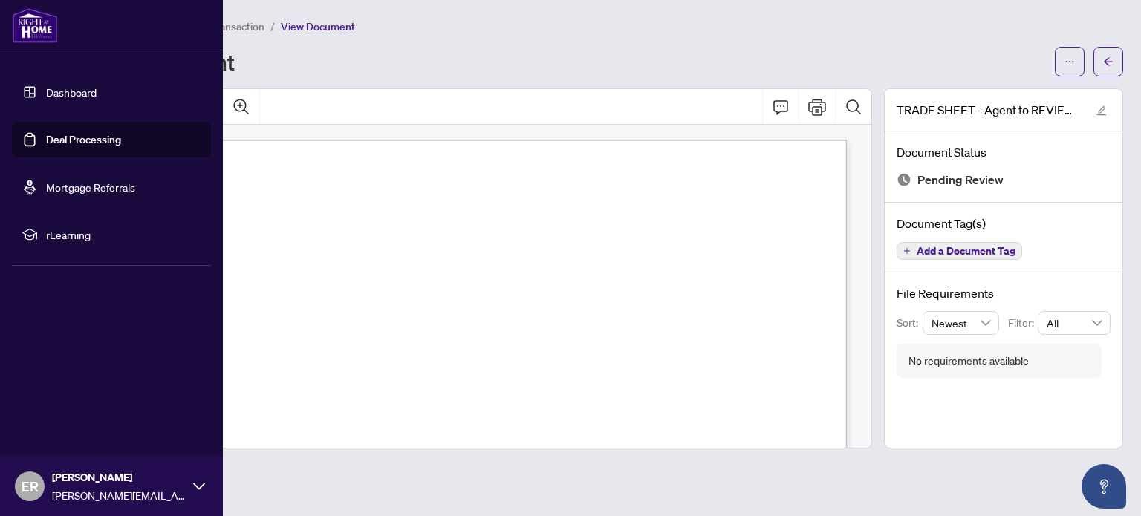
click at [79, 182] on link "Mortgage Referrals" at bounding box center [90, 187] width 89 height 13
